Goal: Navigation & Orientation: Find specific page/section

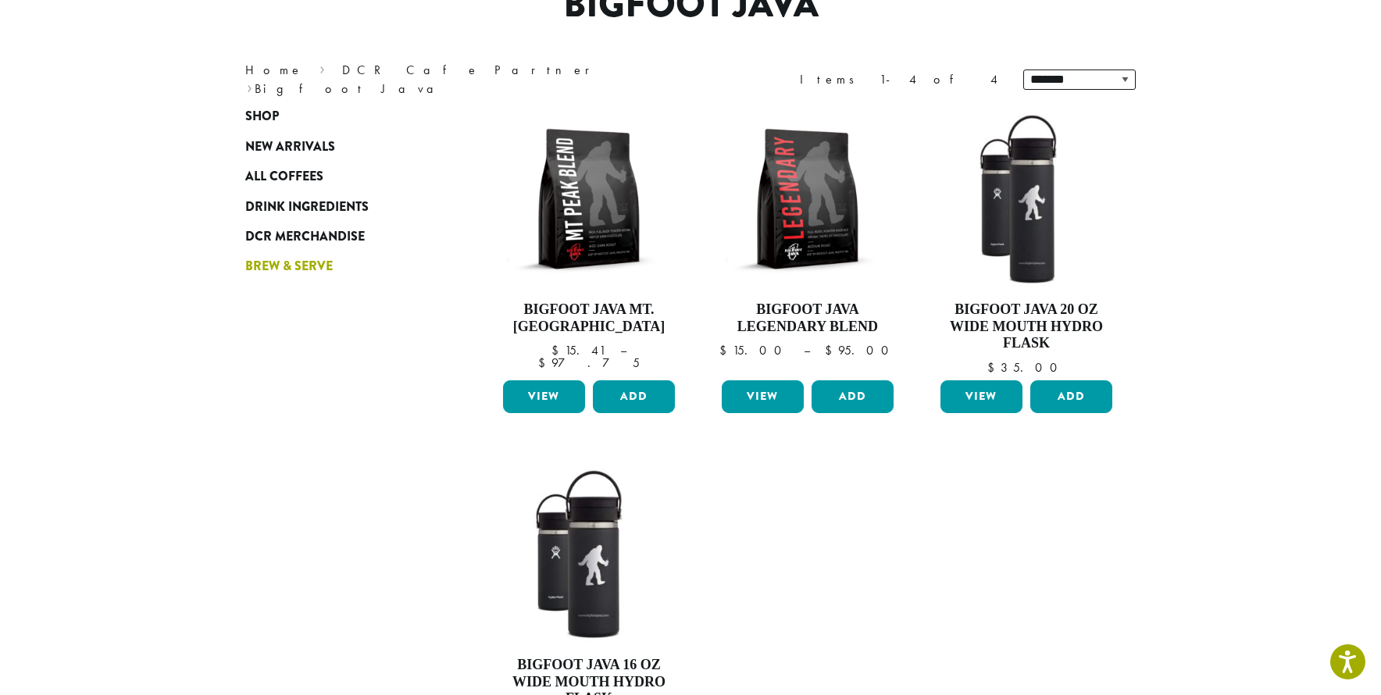
scroll to position [130, 0]
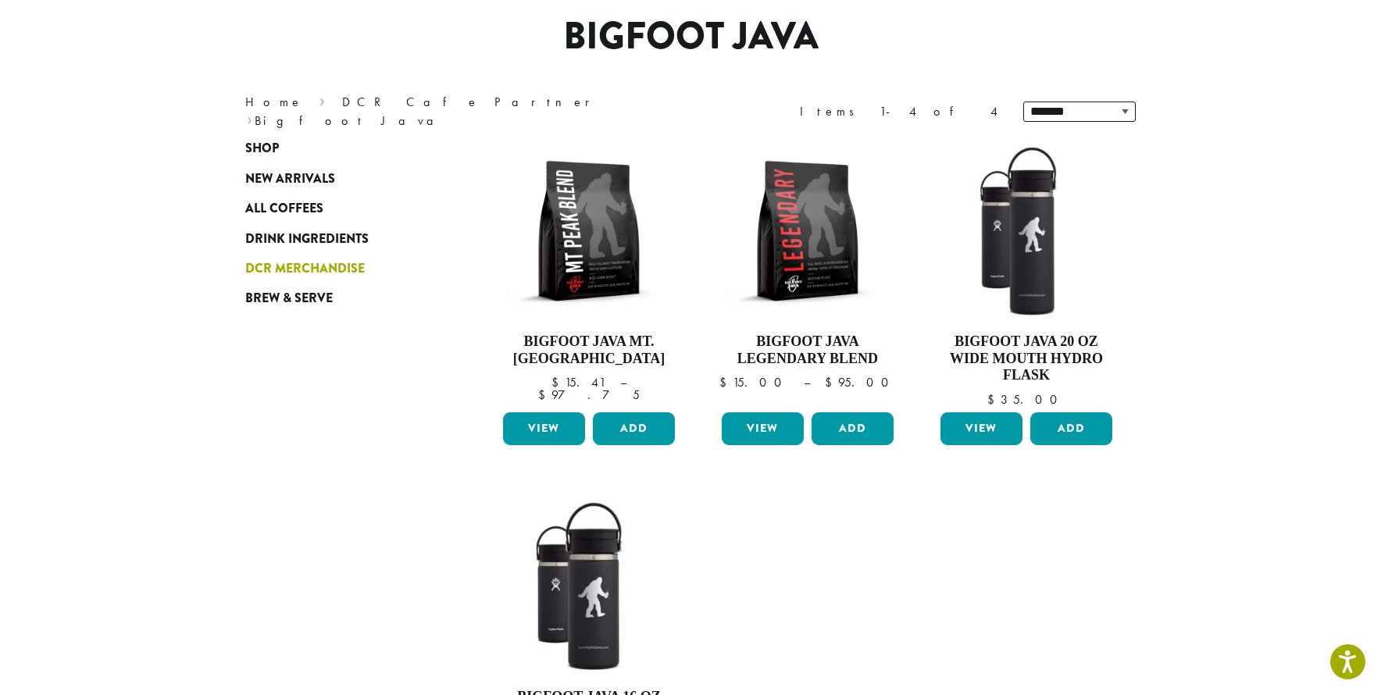
click at [295, 259] on link "DCR Merchandise" at bounding box center [338, 269] width 187 height 30
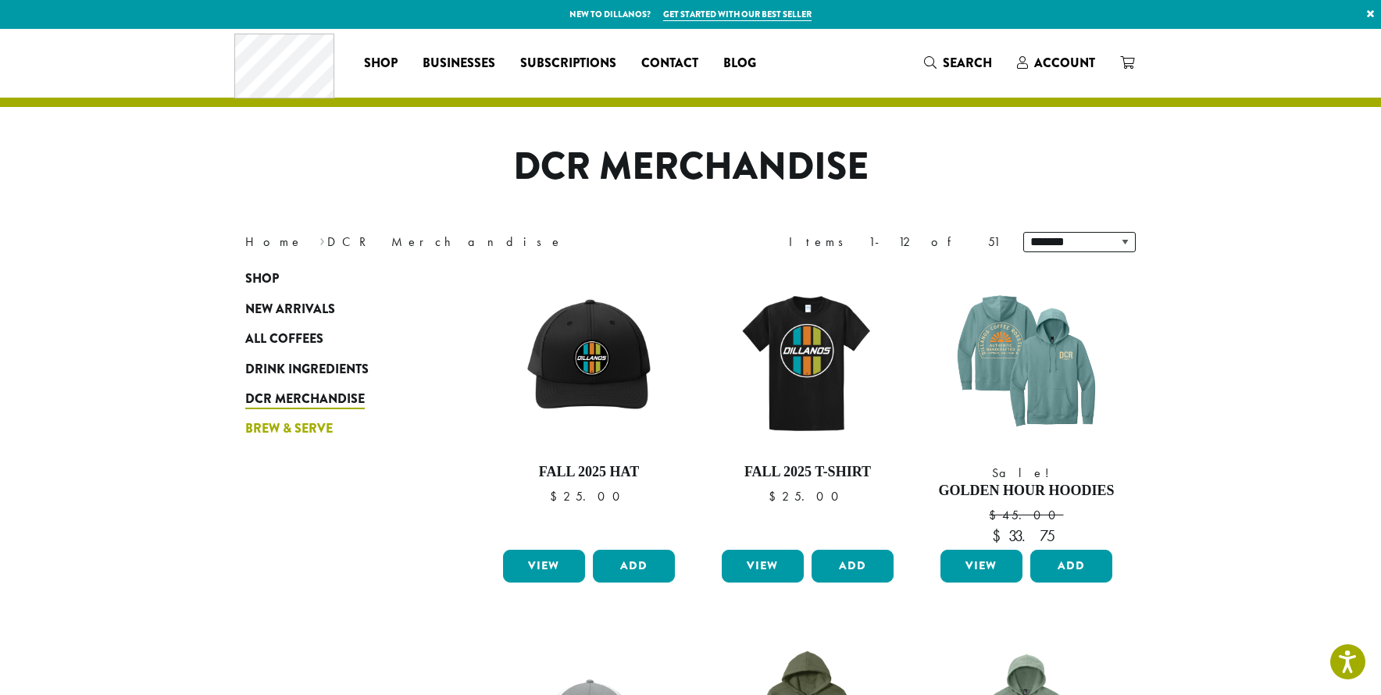
click at [266, 436] on span "Brew & Serve" at bounding box center [288, 429] width 87 height 20
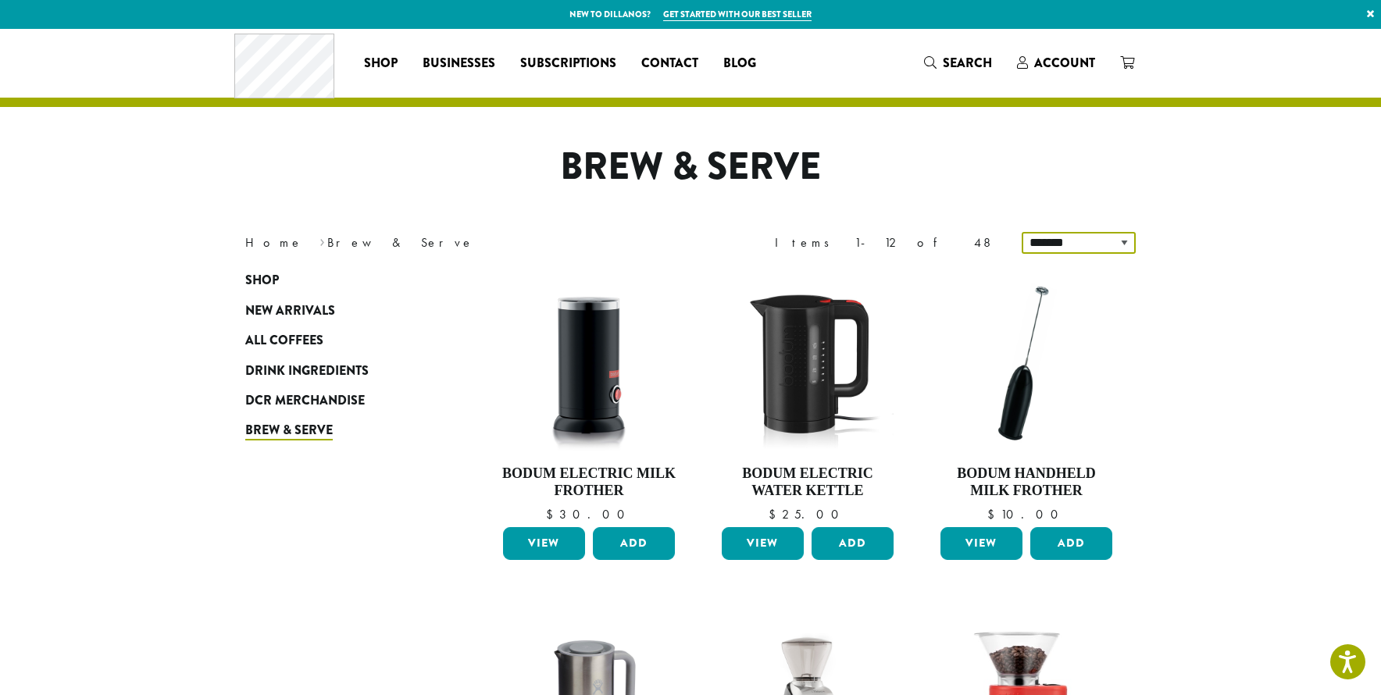
click at [1101, 248] on select "**********" at bounding box center [1079, 243] width 114 height 22
